Goal: Task Accomplishment & Management: Manage account settings

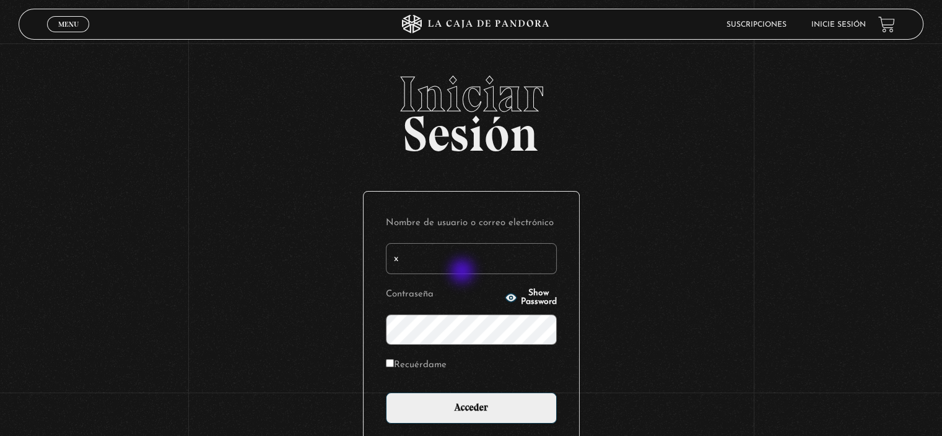
type input "[EMAIL_ADDRESS][DOMAIN_NAME]"
click at [506, 295] on icon "button" at bounding box center [511, 298] width 11 height 8
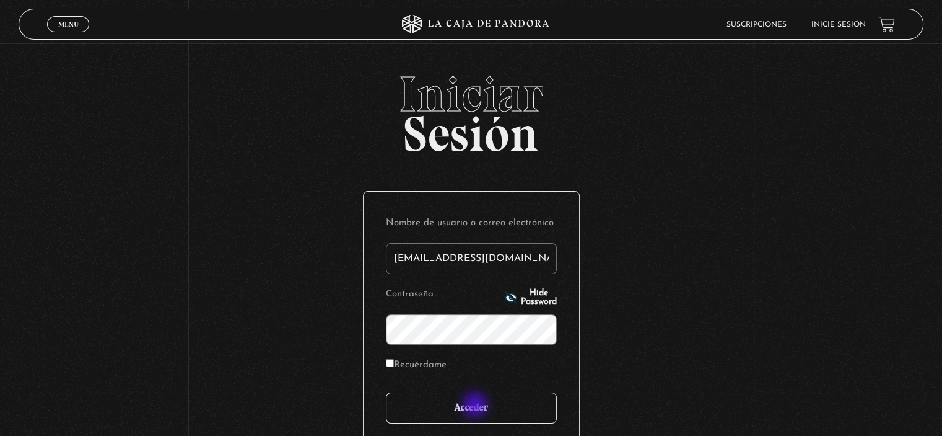
click at [476, 406] on input "Acceder" at bounding box center [471, 407] width 171 height 31
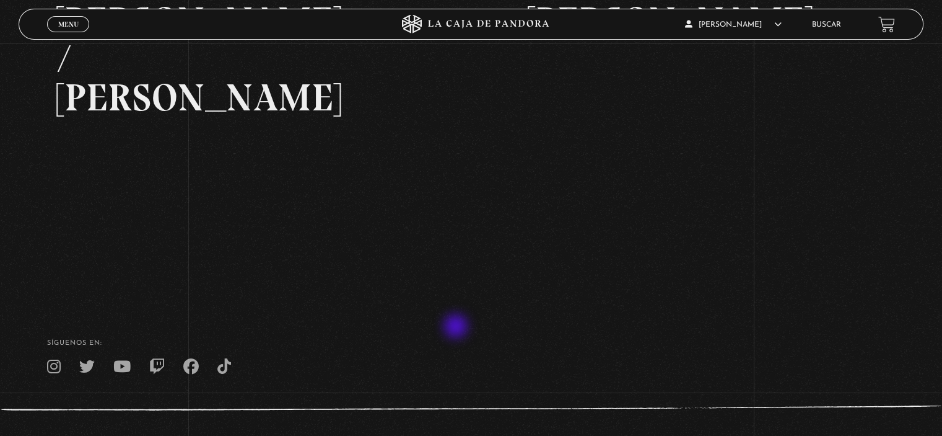
scroll to position [62, 0]
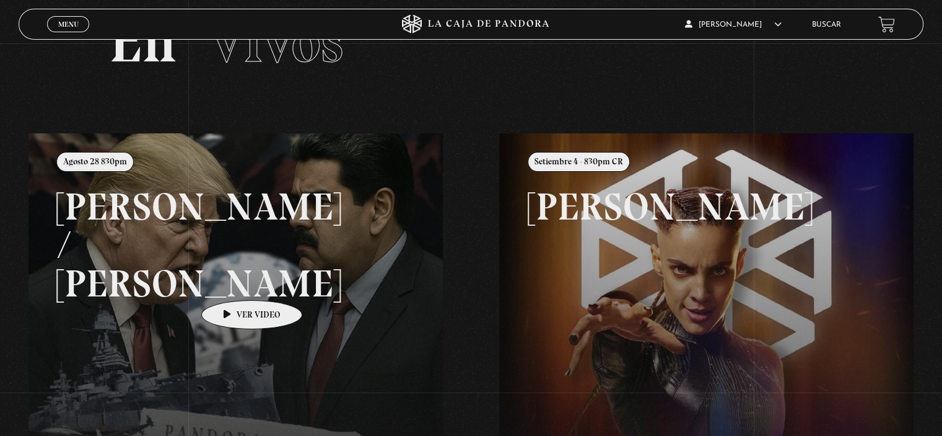
click at [232, 281] on link at bounding box center [499, 351] width 942 height 436
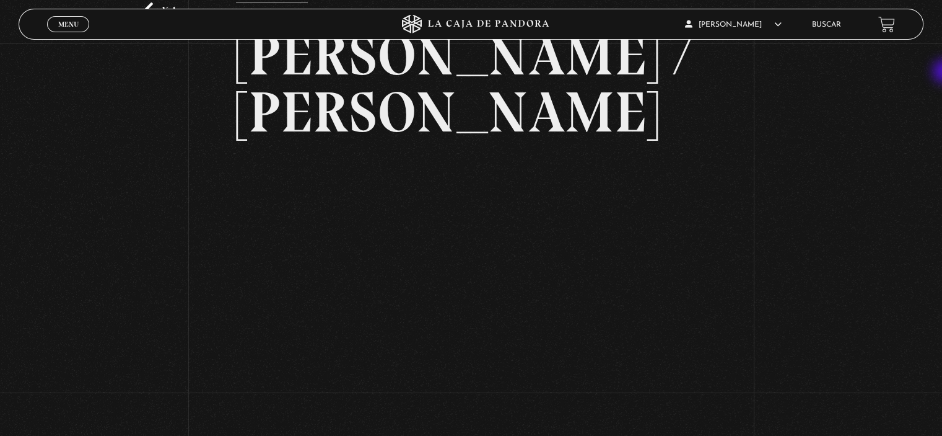
scroll to position [90, 0]
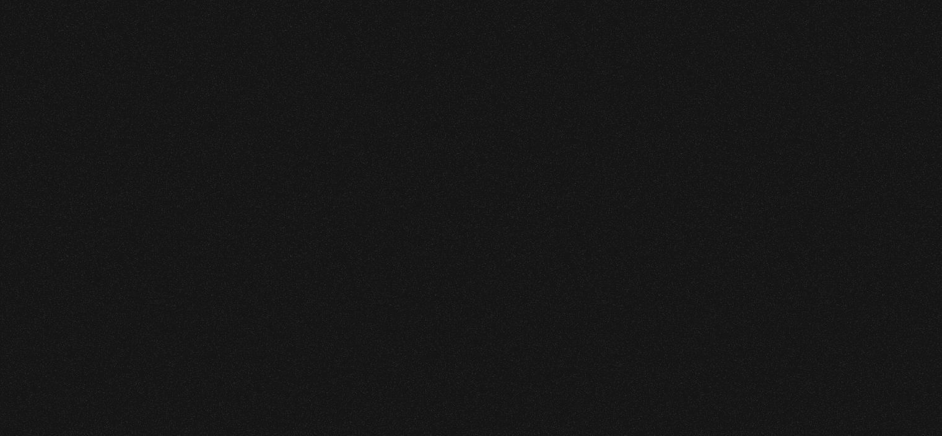
scroll to position [90, 0]
